Goal: Task Accomplishment & Management: Manage account settings

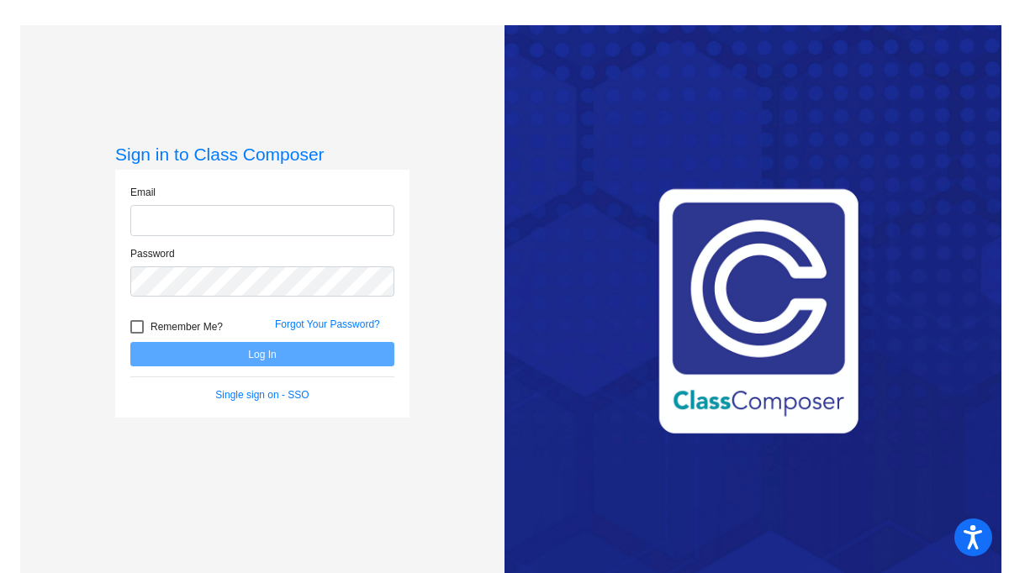
type input "lacina.stephanie@pcr3schools.org"
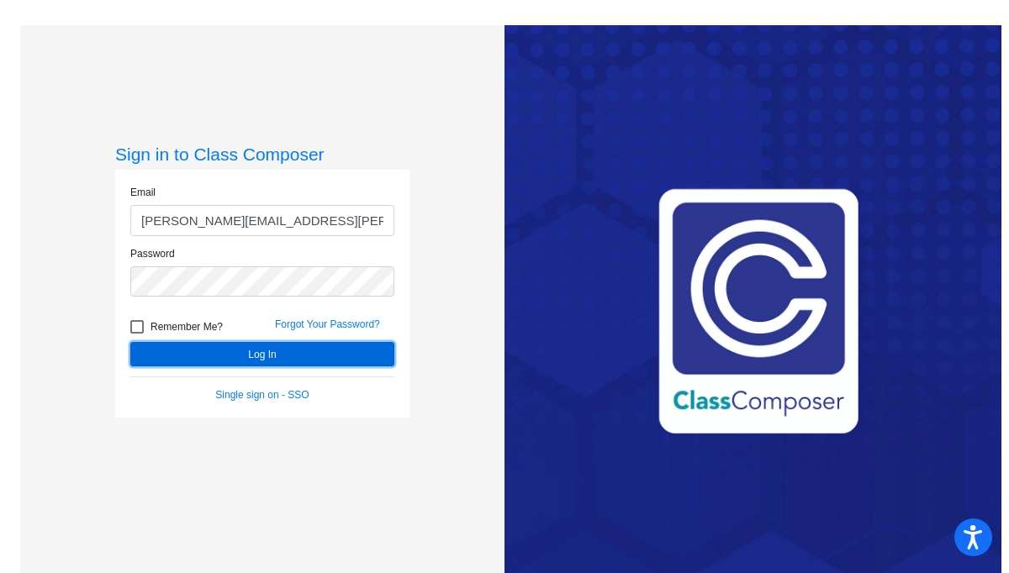
click at [237, 364] on button "Log In" at bounding box center [262, 354] width 264 height 24
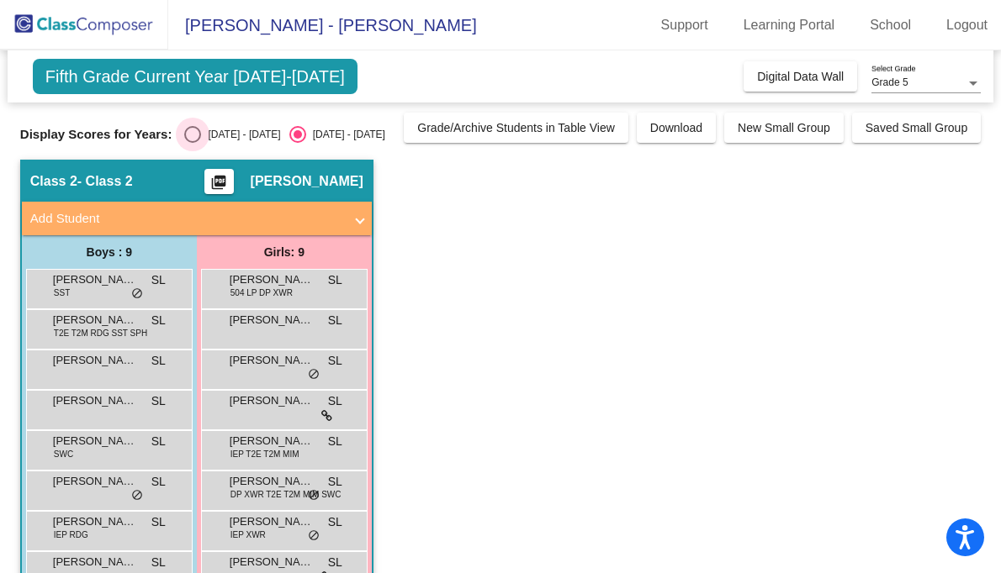
click at [191, 128] on div "Select an option" at bounding box center [192, 134] width 17 height 17
click at [192, 143] on input "[DATE] - [DATE]" at bounding box center [192, 143] width 1 height 1
radio input "true"
